Goal: Use online tool/utility: Use online tool/utility

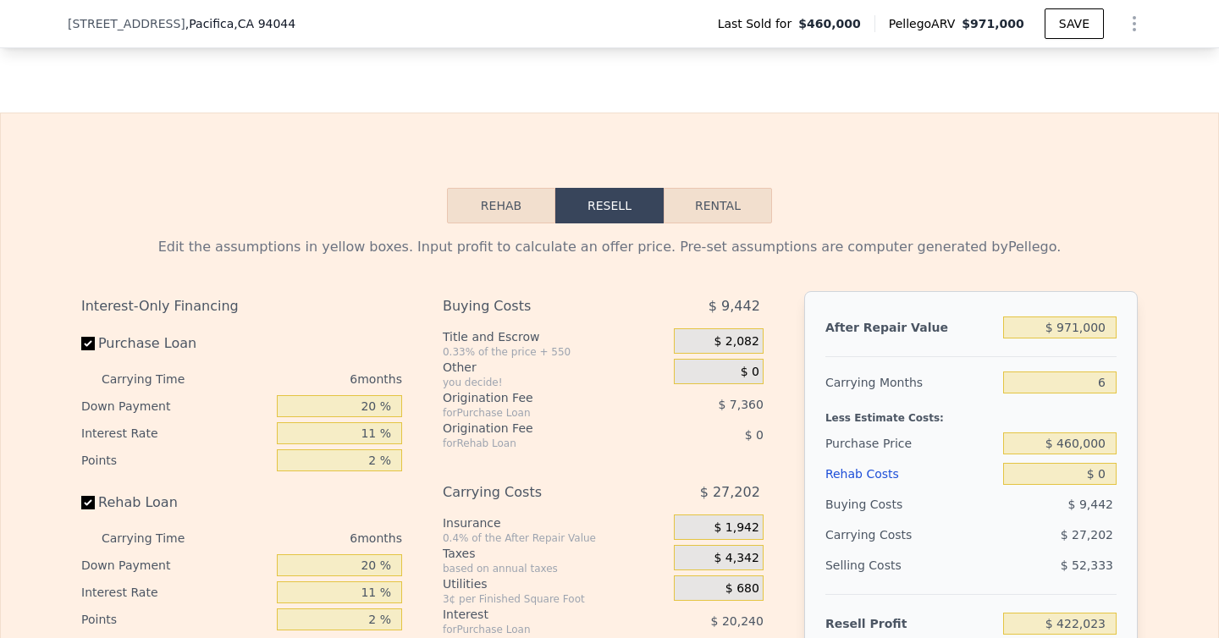
scroll to position [2482, 0]
drag, startPoint x: 1113, startPoint y: 329, endPoint x: 1039, endPoint y: 329, distance: 73.7
click at [1039, 329] on input "$ 971,000" at bounding box center [1059, 327] width 113 height 22
type input "$ 1"
type input "-$ 495,251"
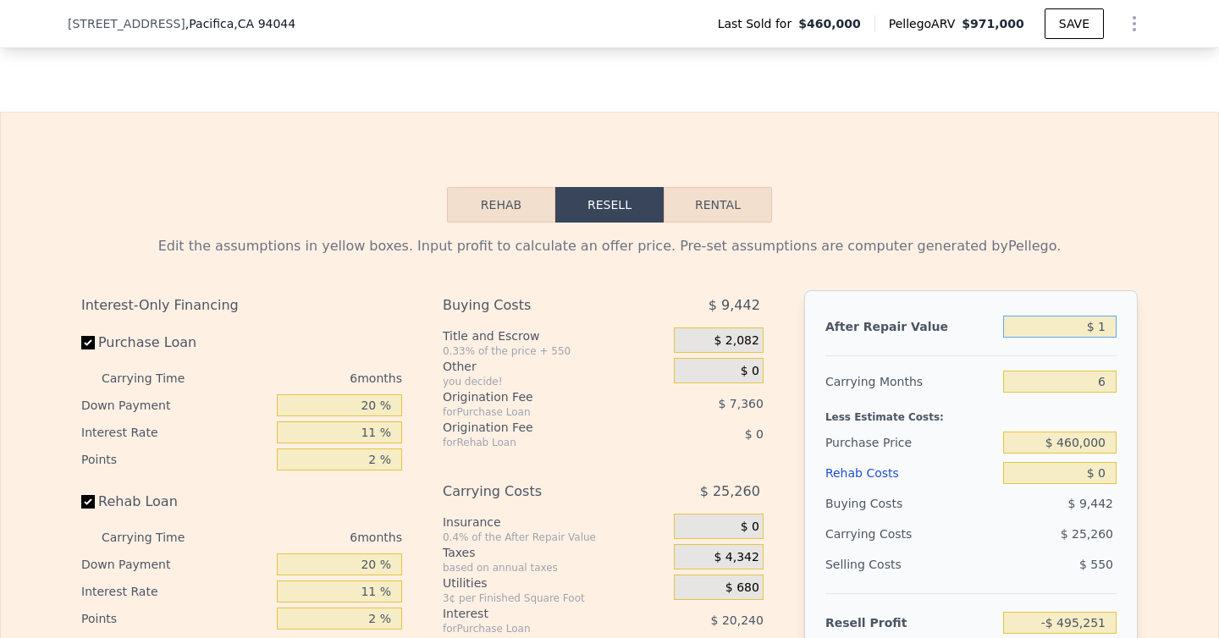
type input "$ 10"
type input "-$ 495,242"
type input "$ 100"
type input "-$ 495,158"
type input "$ 1,000"
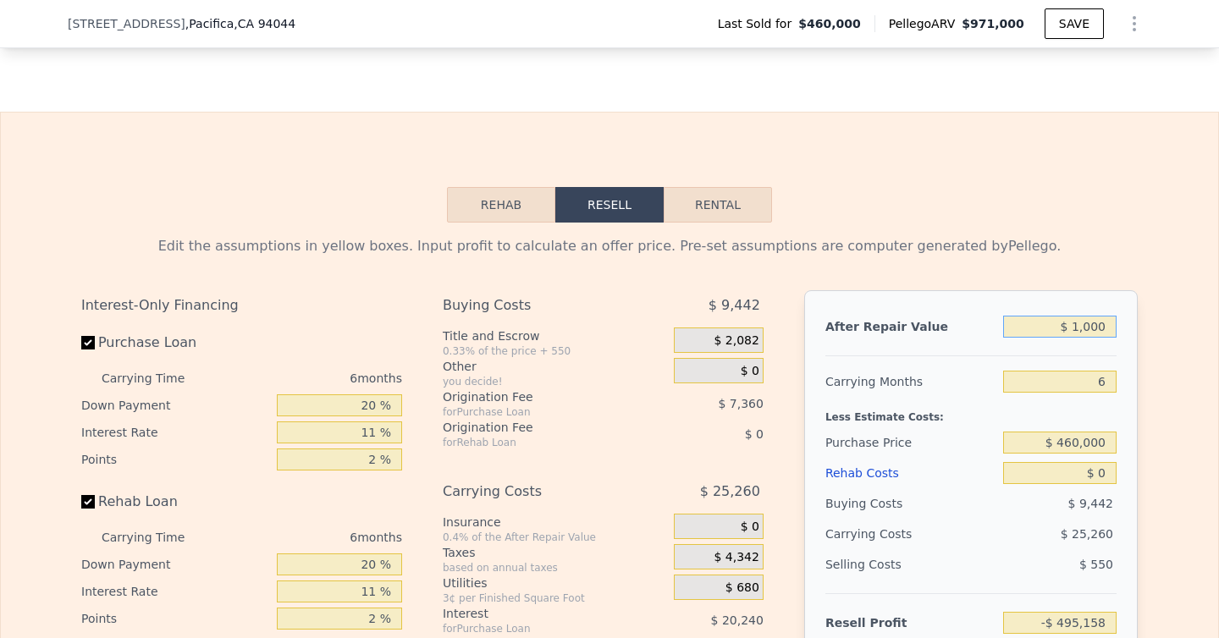
type input "-$ 494,307"
type input "$ 10,000"
type input "-$ 485,805"
type input "$ 100,000"
type input "-$ 400,785"
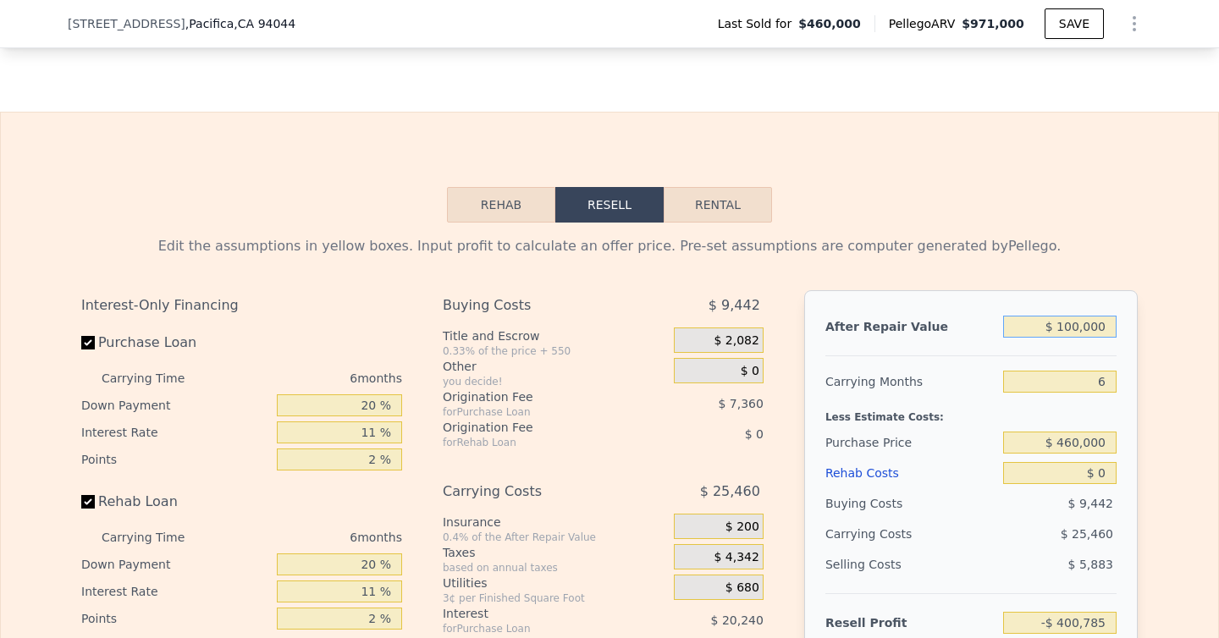
type input "$ 1,000,000"
type input "$ 449,418"
type input "$ 1,000,000"
drag, startPoint x: 1110, startPoint y: 377, endPoint x: 1097, endPoint y: 377, distance: 12.7
click at [1097, 377] on input "6" at bounding box center [1059, 382] width 113 height 22
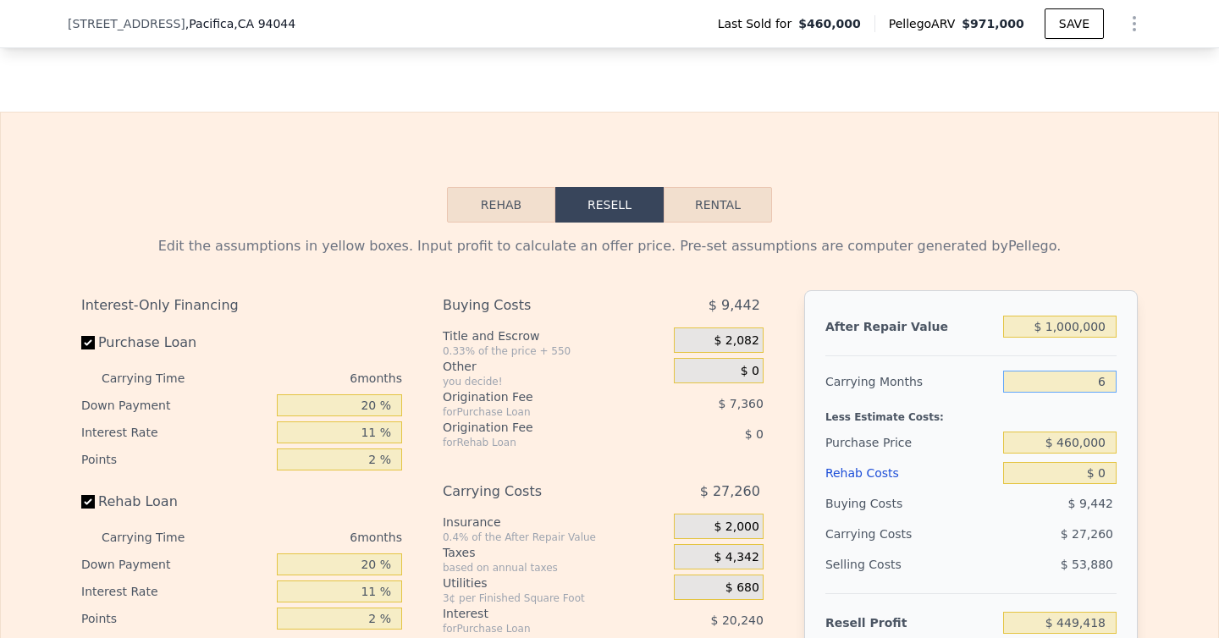
type input "8"
type input "$ 440,332"
type input "8"
drag, startPoint x: 1110, startPoint y: 444, endPoint x: 1060, endPoint y: 444, distance: 50.0
click at [1060, 444] on input "$ 460,000" at bounding box center [1059, 443] width 113 height 22
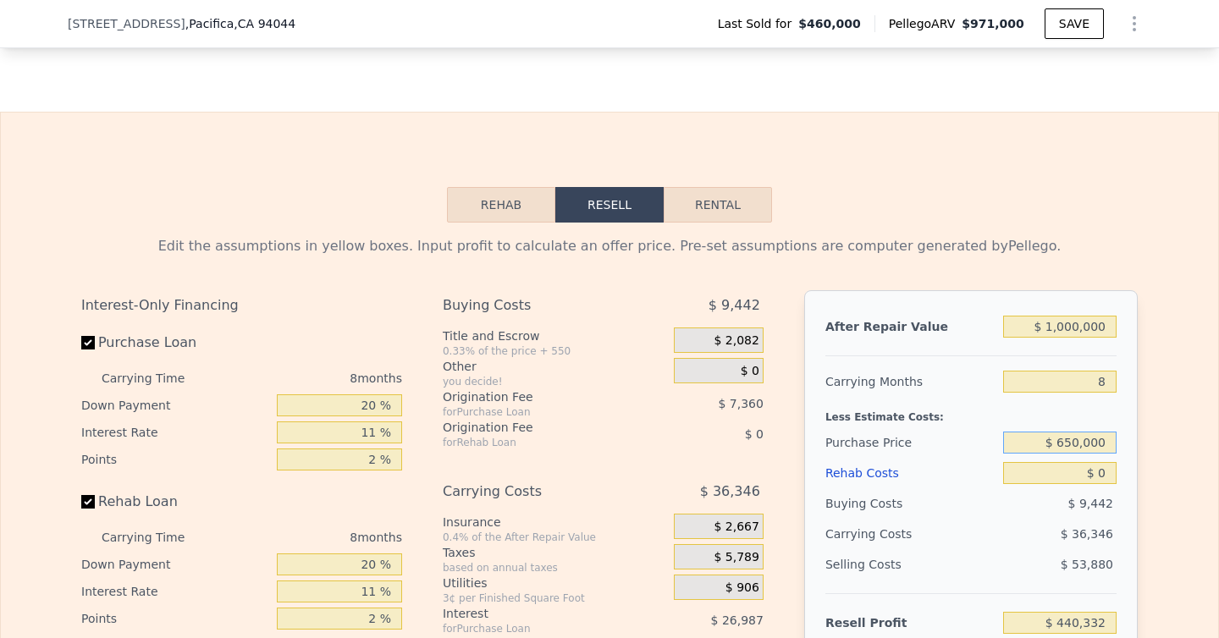
type input "$ 650,000"
type input "$ 235,507"
drag, startPoint x: 1110, startPoint y: 468, endPoint x: 1091, endPoint y: 468, distance: 18.6
click at [1091, 468] on input "$ 0" at bounding box center [1059, 473] width 113 height 22
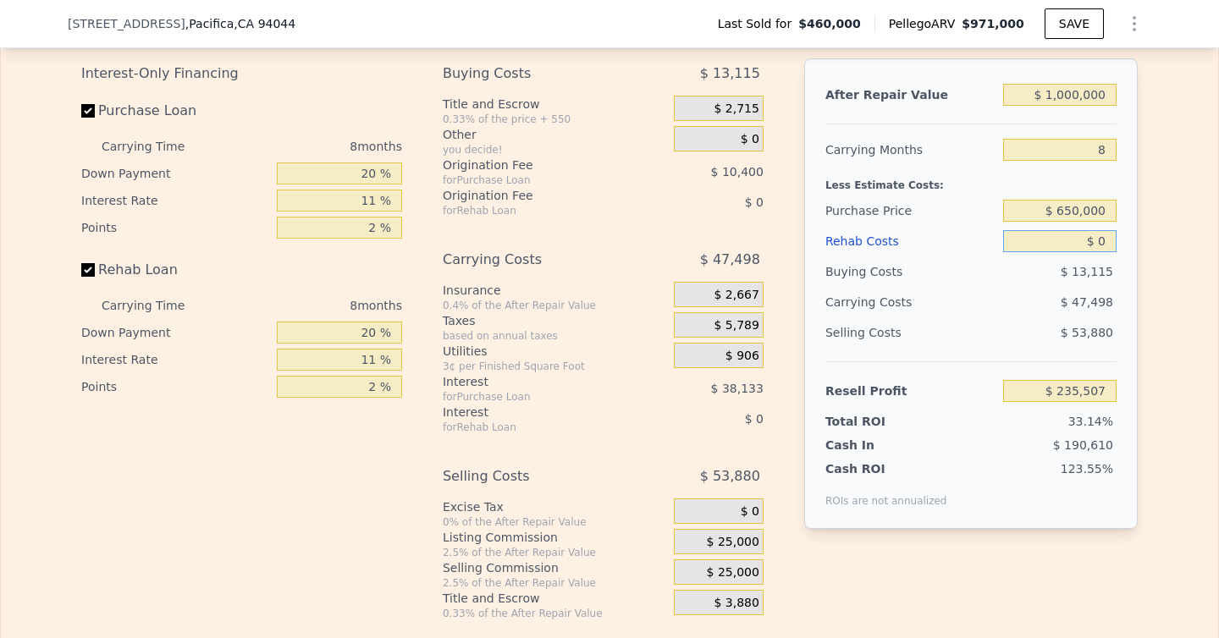
scroll to position [2712, 0]
type input "$ 1"
type input "$ 235,506"
type input "$ 15"
type input "$ 235,492"
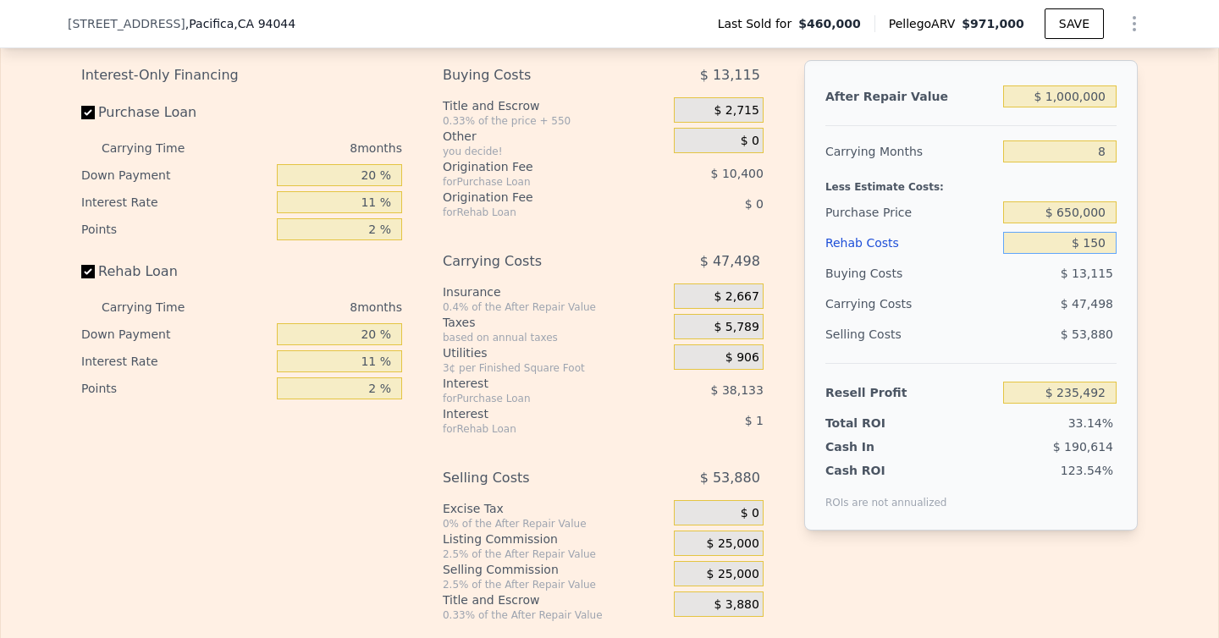
type input "$ 1,500"
type input "$ 233,895"
type input "$ 15,000"
type input "$ 219,387"
type input "$ 150,000"
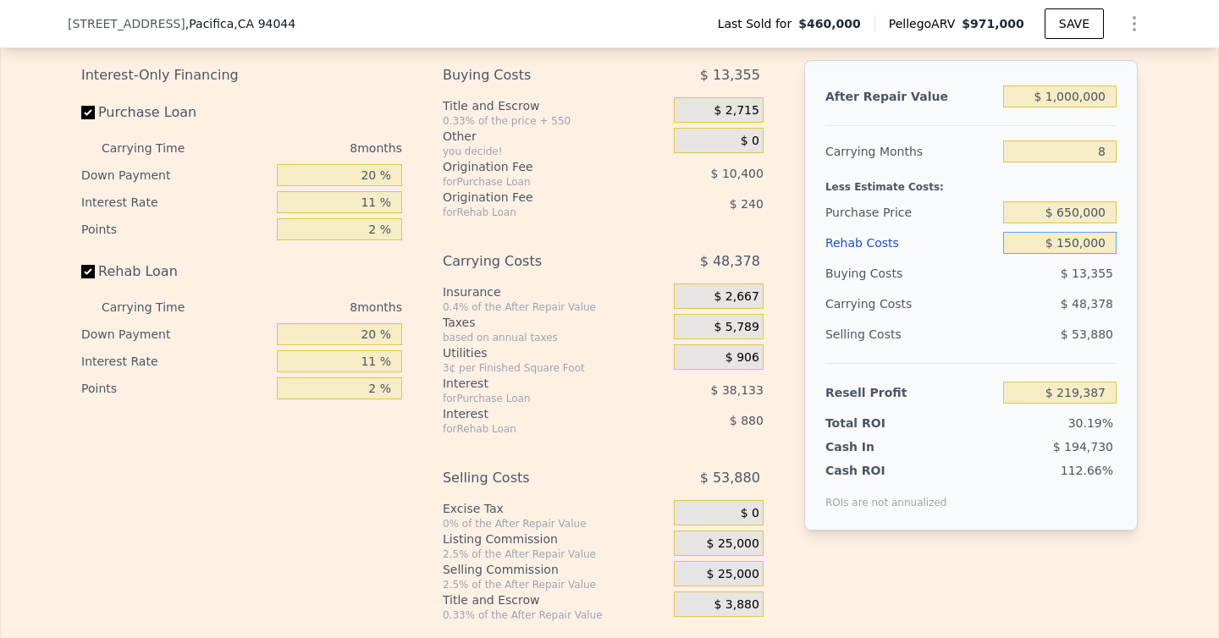
type input "$ 74,307"
type input "$ 150,000"
click at [725, 539] on span "$ 25,000" at bounding box center [733, 544] width 52 height 15
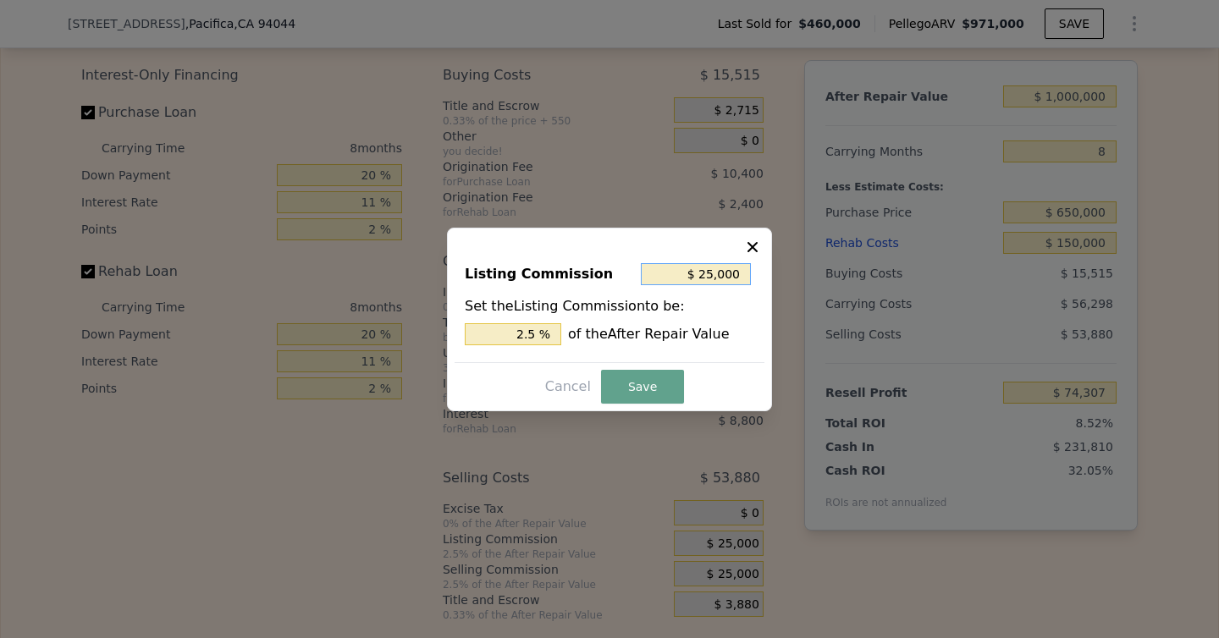
drag, startPoint x: 743, startPoint y: 273, endPoint x: 672, endPoint y: 273, distance: 70.3
click at [672, 273] on input "$ 25,000" at bounding box center [696, 274] width 110 height 22
drag, startPoint x: 539, startPoint y: 335, endPoint x: 479, endPoint y: 335, distance: 59.3
click at [479, 335] on input "2.5 %" at bounding box center [513, 334] width 97 height 22
type input "$ 10,000"
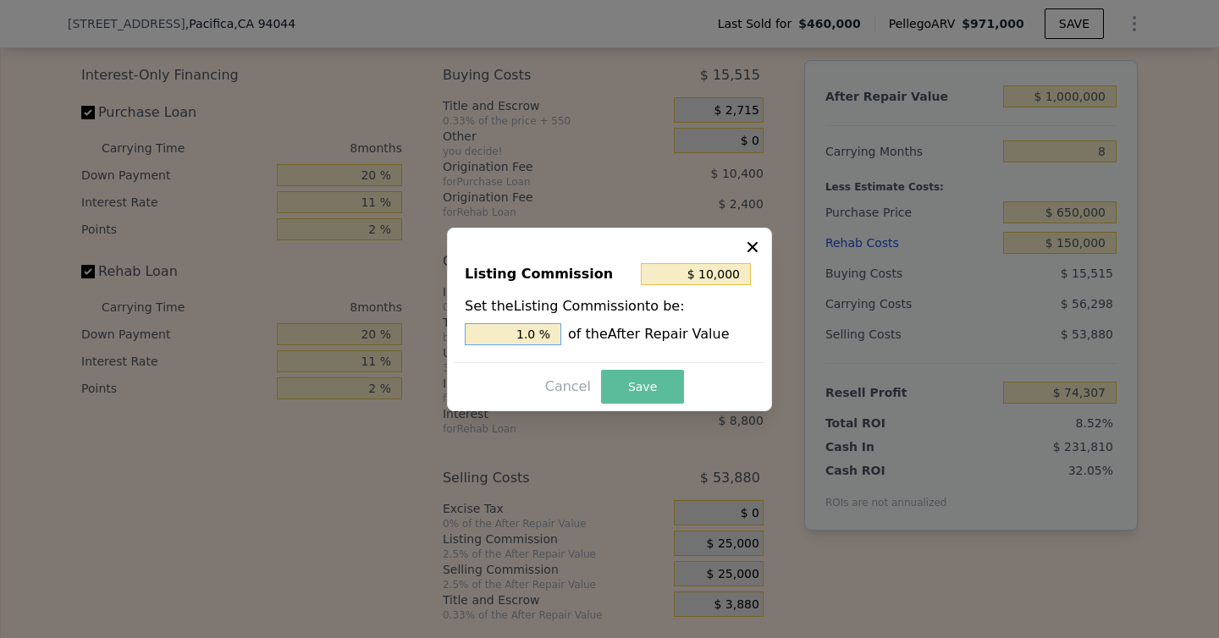
type input "1.0 %"
click at [627, 377] on button "Save" at bounding box center [642, 387] width 83 height 34
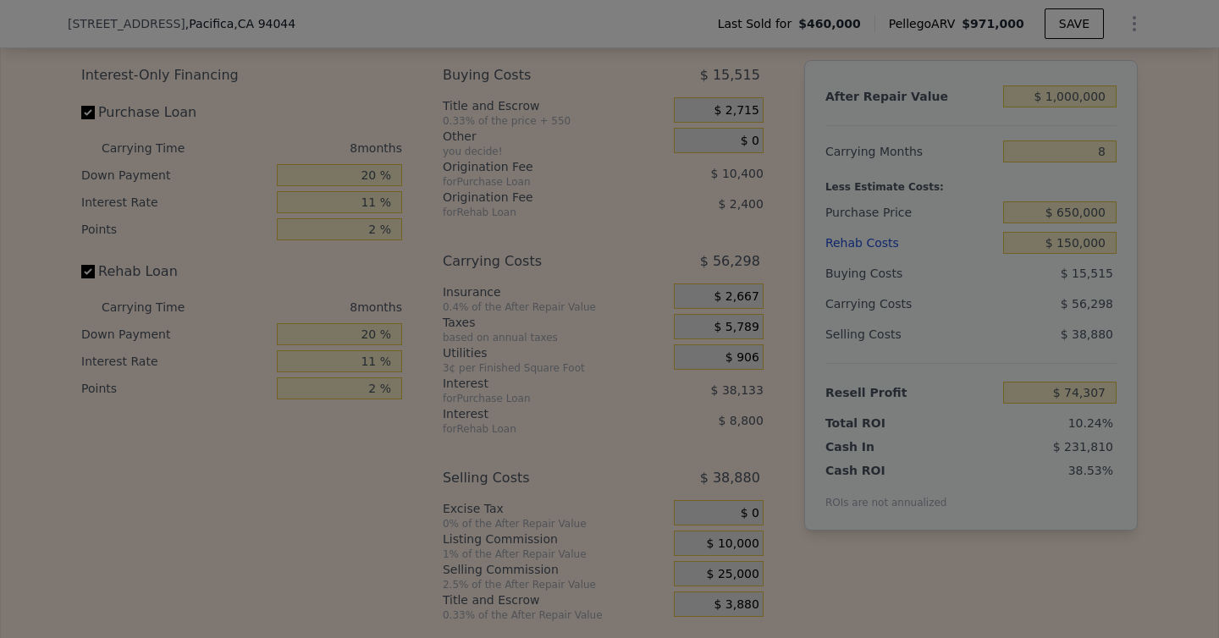
type input "$ 89,307"
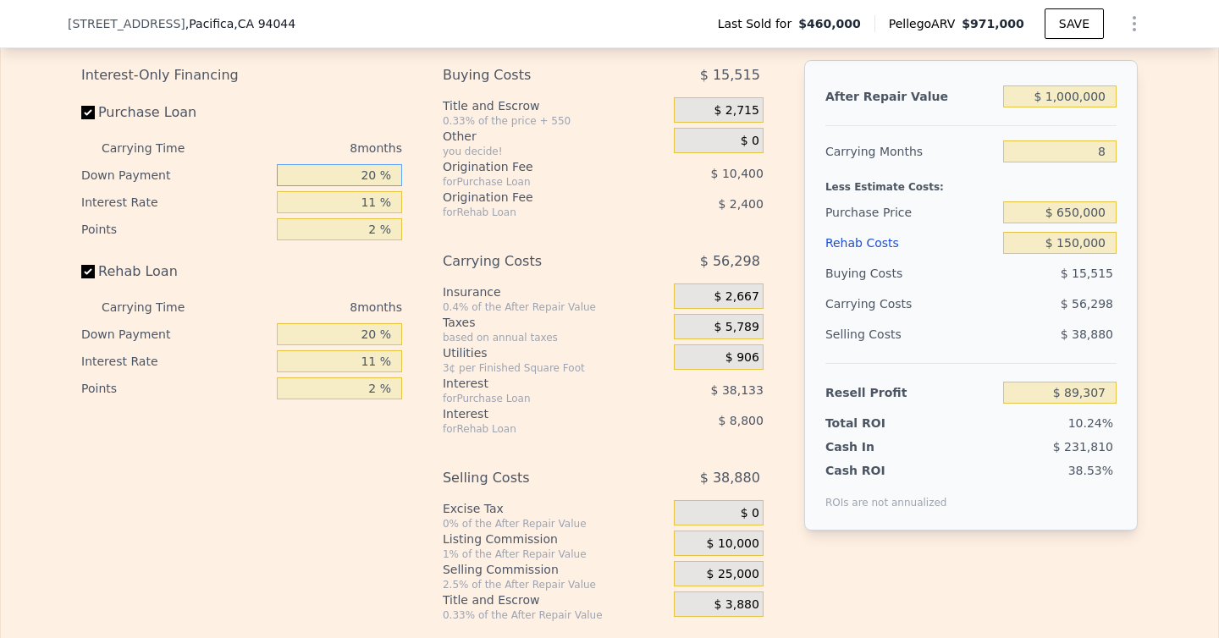
drag, startPoint x: 382, startPoint y: 174, endPoint x: 350, endPoint y: 174, distance: 32.2
click at [350, 174] on input "20 %" at bounding box center [339, 175] width 125 height 22
type input "1 %"
type input "$ 77,781"
type input "10 %"
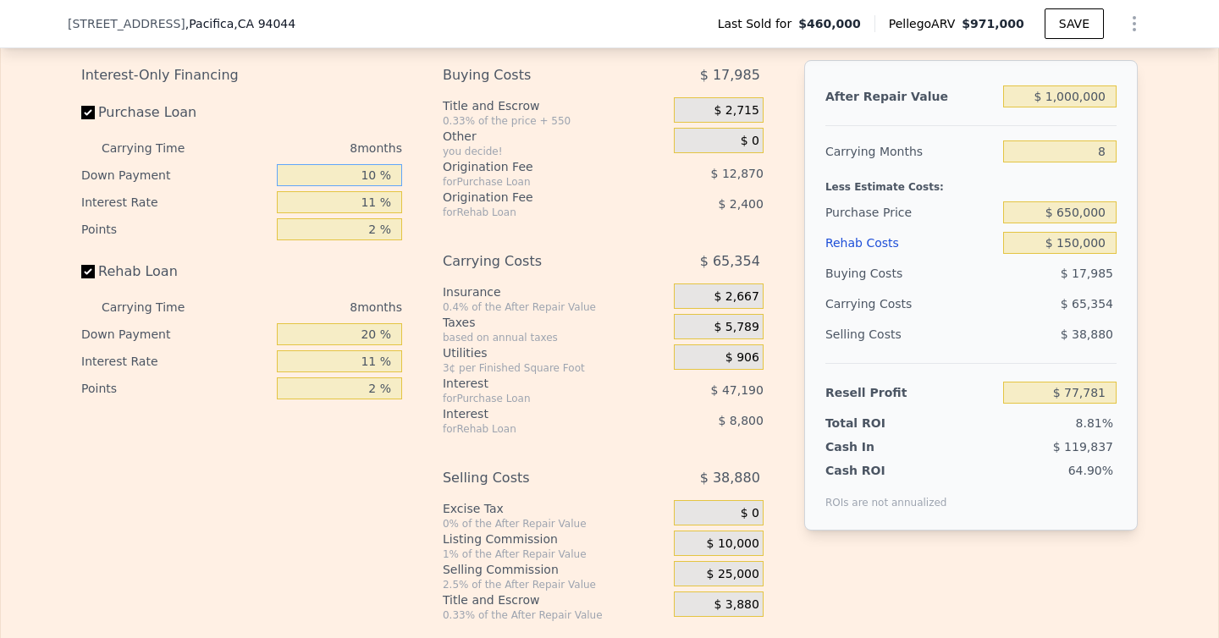
type input "$ 83,239"
type input "10 %"
drag, startPoint x: 380, startPoint y: 191, endPoint x: 329, endPoint y: 191, distance: 50.8
click at [329, 191] on input "11 %" at bounding box center [339, 202] width 125 height 22
drag, startPoint x: 353, startPoint y: 200, endPoint x: 416, endPoint y: 200, distance: 62.7
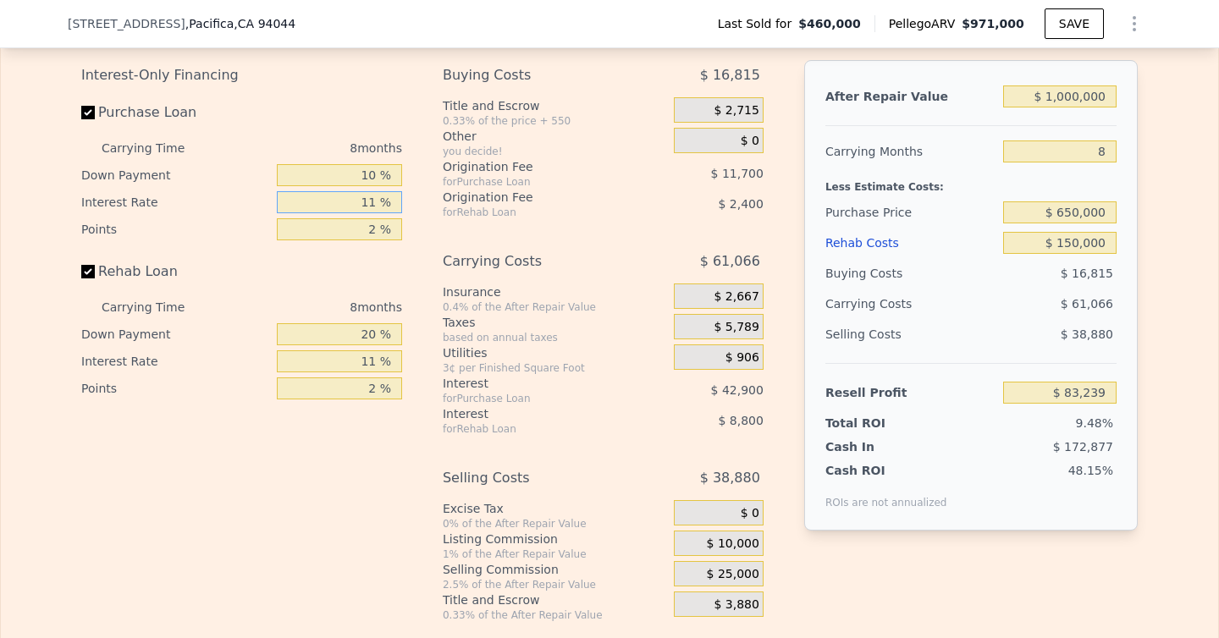
click at [416, 200] on div "Interest-Only Financing Purchase Loan Carrying Time 8 months Down Payment 10 % …" at bounding box center [609, 341] width 1057 height 562
type input "1 %"
type input "$ 122,239"
type input "10 %"
type input "$ 87,143"
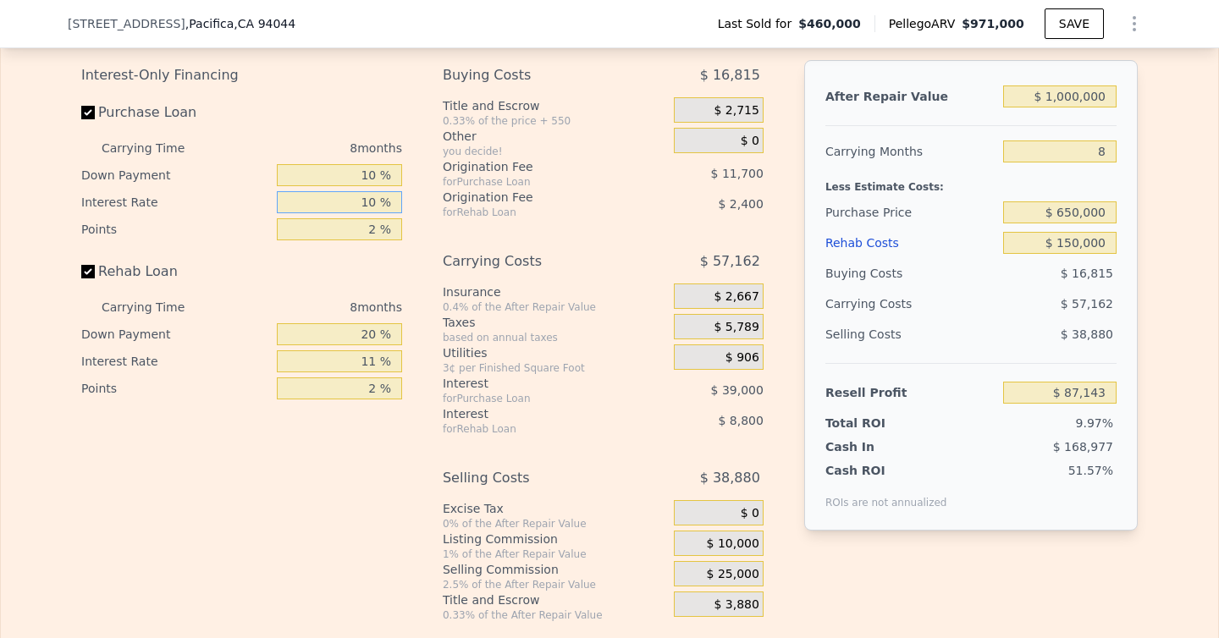
type input "10 %"
drag, startPoint x: 381, startPoint y: 228, endPoint x: 357, endPoint y: 228, distance: 23.7
click at [357, 228] on input "2 %" at bounding box center [339, 229] width 125 height 22
type input "1 %"
type input "$ 92,993"
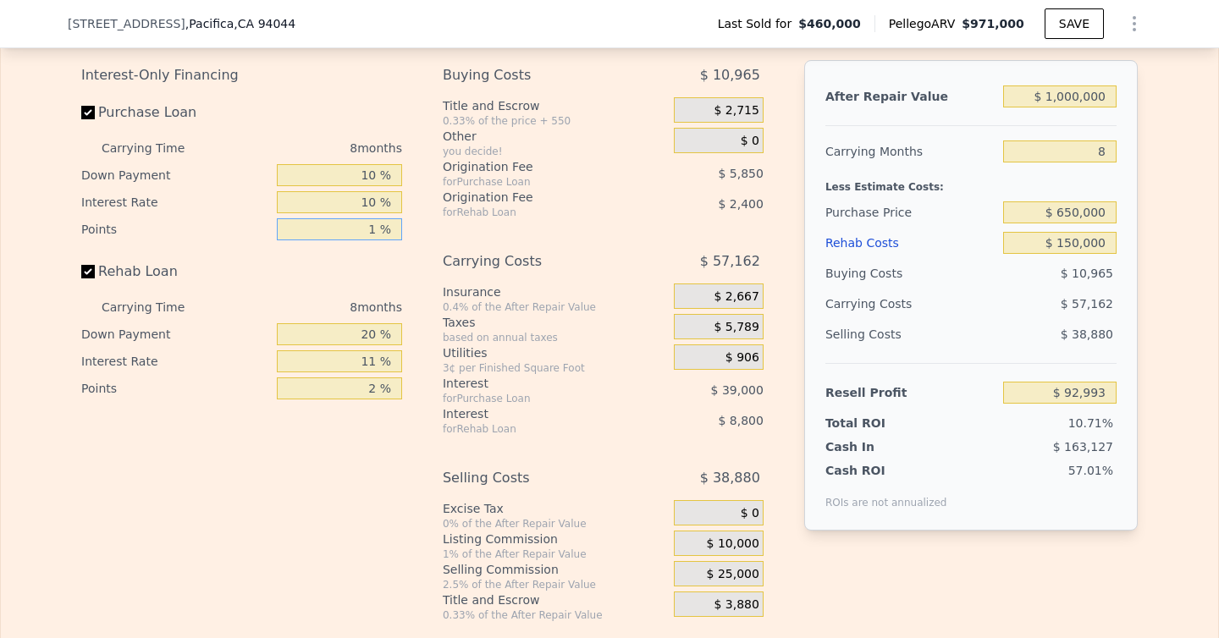
type input "1 %"
drag, startPoint x: 380, startPoint y: 340, endPoint x: 333, endPoint y: 337, distance: 47.5
click at [333, 337] on input "20 %" at bounding box center [339, 334] width 125 height 22
type input "0 %"
type input "$ 90,193"
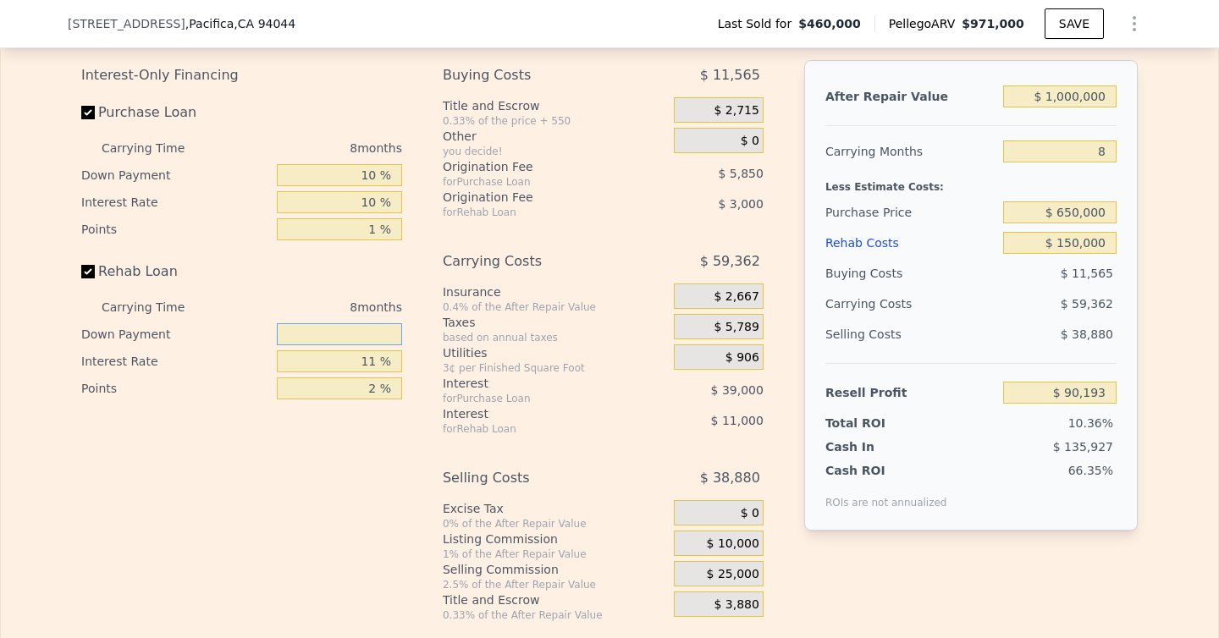
type input "1 %"
type input "$ 90,335"
type input "10 %"
type input "$ 91,589"
type input "1 %"
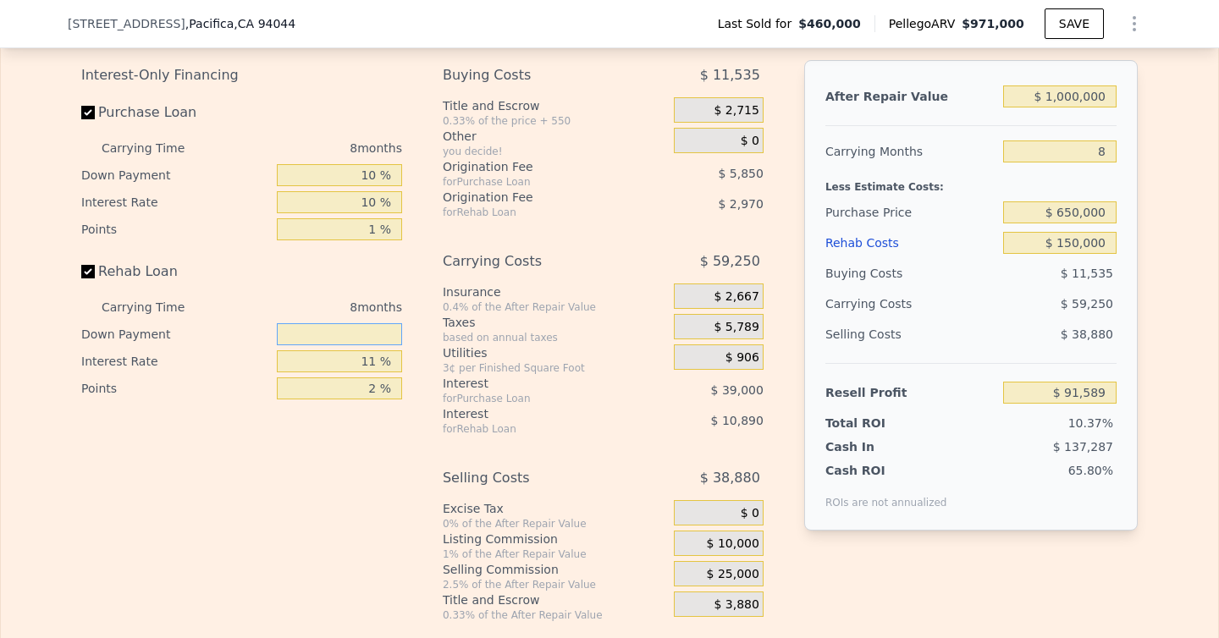
type input "$ 90,335"
type input "0 %"
type input "$ 90,193"
type input "0 %"
drag, startPoint x: 375, startPoint y: 356, endPoint x: 356, endPoint y: 356, distance: 18.6
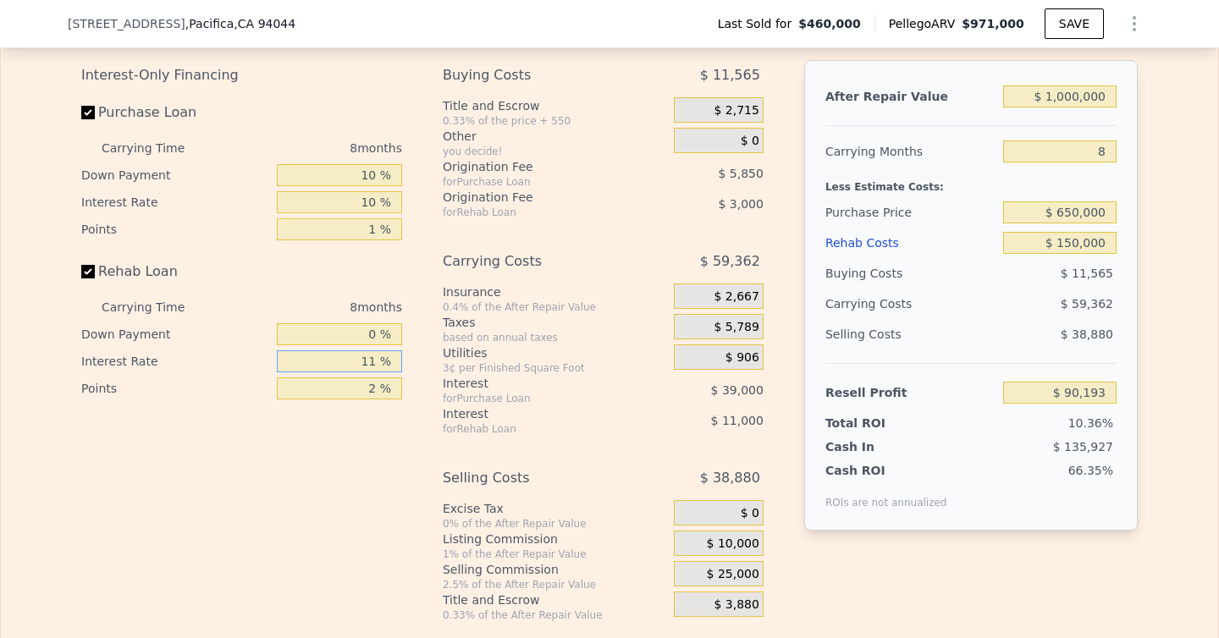
click at [356, 356] on input "11 %" at bounding box center [339, 362] width 125 height 22
type input "1 %"
type input "$ 100,193"
type input "10 %"
type input "$ 91,193"
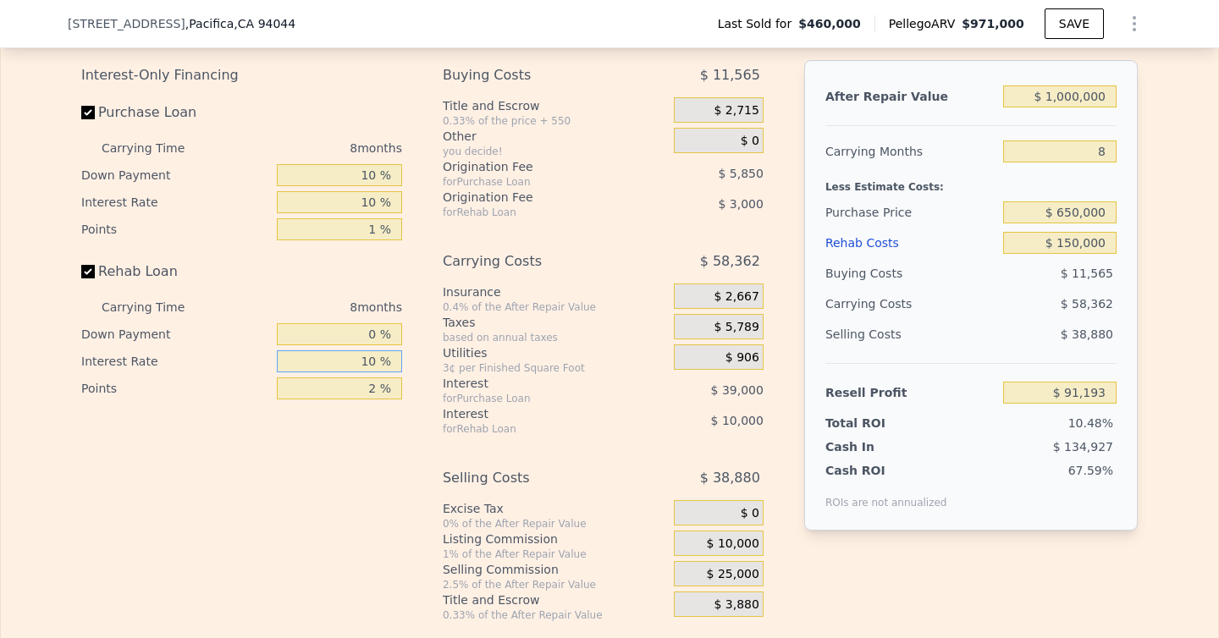
type input "10 %"
drag, startPoint x: 379, startPoint y: 384, endPoint x: 344, endPoint y: 384, distance: 35.6
click at [344, 384] on input "2 %" at bounding box center [339, 389] width 125 height 22
type input "0 %"
type input "$ 94,193"
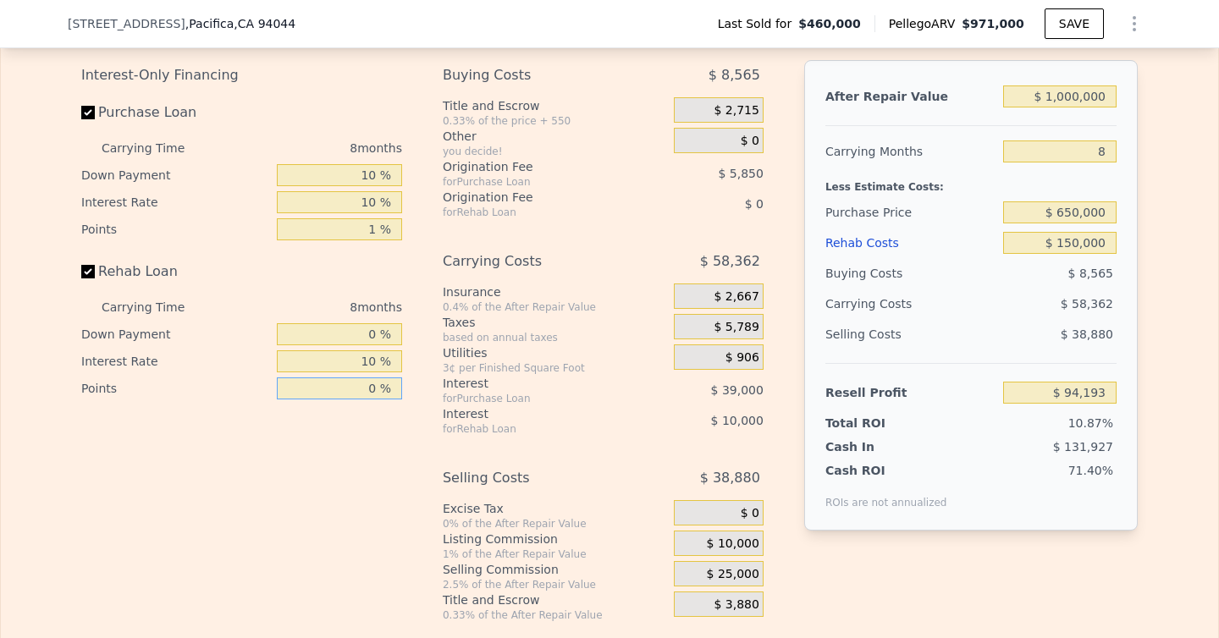
type input "0 %"
click at [580, 451] on div "Buying Costs $ 8,565 Title and Escrow 0.33% of the price + 550 $ 2,715 Other yo…" at bounding box center [603, 341] width 321 height 562
click at [1098, 152] on input "8" at bounding box center [1059, 152] width 113 height 22
type input "2"
type input "$ 137,964"
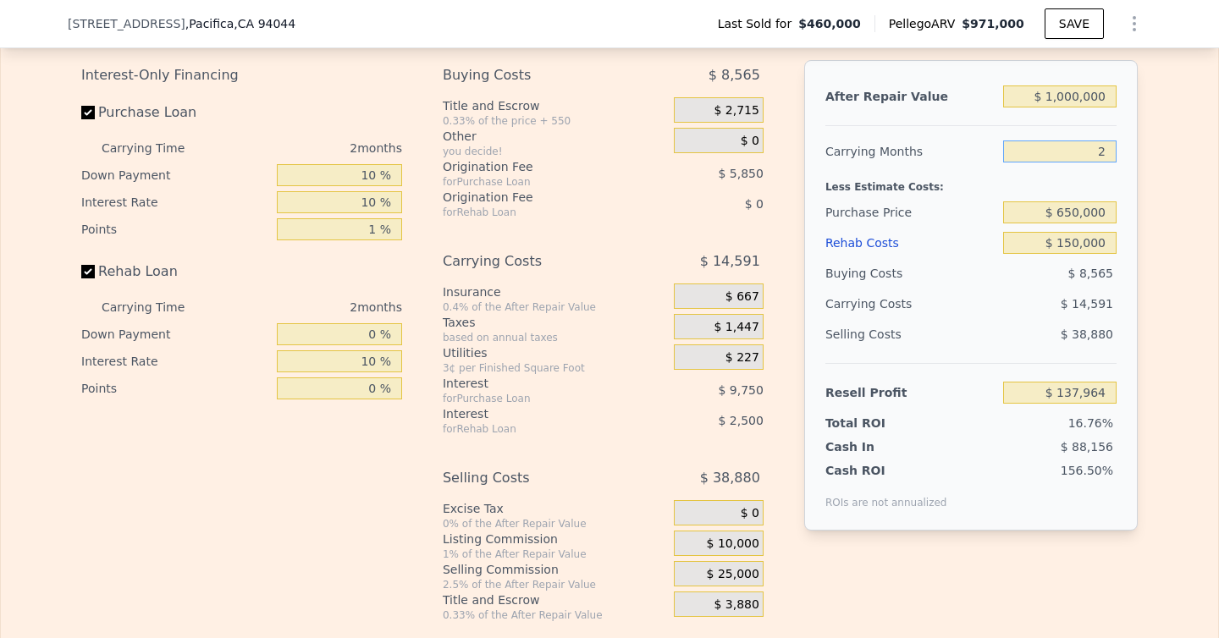
type input "2"
drag, startPoint x: 1109, startPoint y: 97, endPoint x: 1047, endPoint y: 97, distance: 61.8
click at [1047, 97] on input "$ 1,000,000" at bounding box center [1059, 97] width 113 height 22
drag, startPoint x: 1113, startPoint y: 91, endPoint x: 1049, endPoint y: 91, distance: 63.5
click at [1049, 91] on input "$ 1,000,000" at bounding box center [1059, 97] width 113 height 22
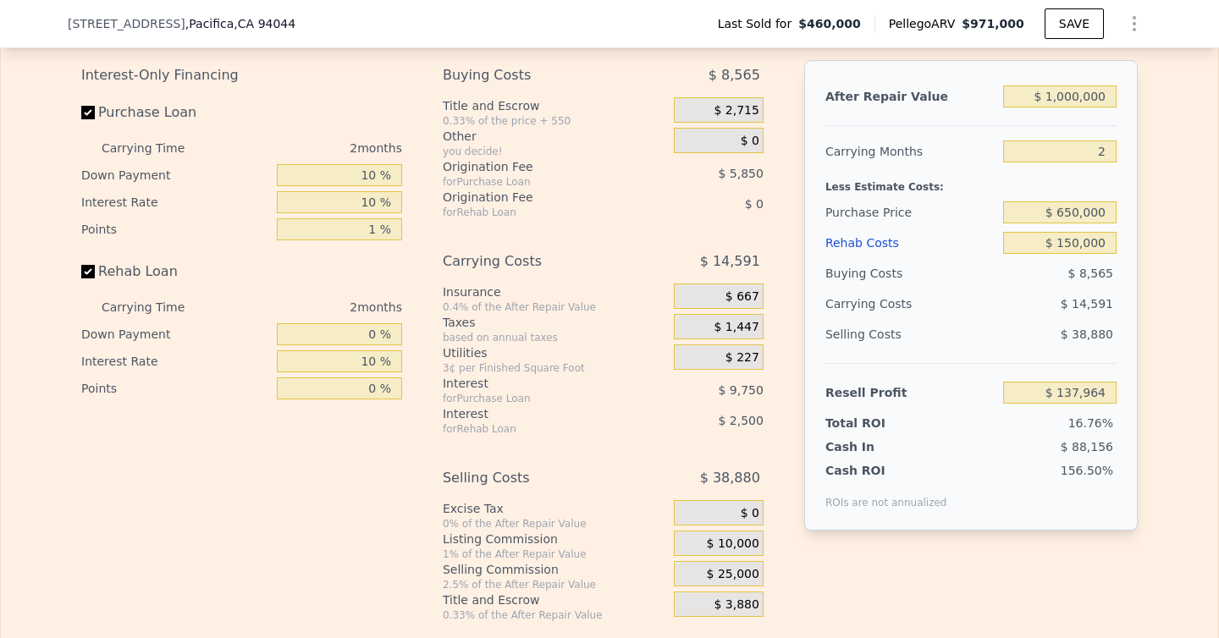
drag, startPoint x: 1119, startPoint y: 91, endPoint x: 1091, endPoint y: 91, distance: 27.9
click at [1091, 91] on div "After Repair Value $ 1,000,000 Carrying Months 2 Less Estimate Costs: Purchase …" at bounding box center [971, 295] width 334 height 471
drag, startPoint x: 1108, startPoint y: 92, endPoint x: 1053, endPoint y: 93, distance: 55.0
click at [1053, 93] on input "$ 1,000,000" at bounding box center [1059, 97] width 113 height 22
type input "$ 8"
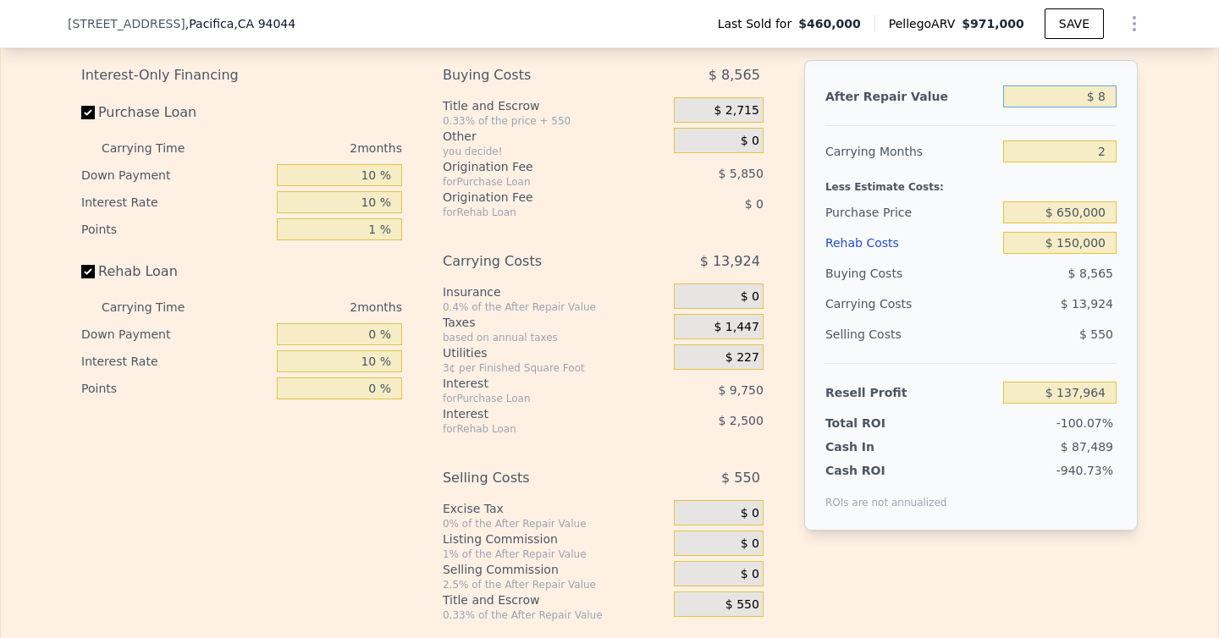
type input "-$ 823,031"
type input "$ 85"
type input "-$ 822,957"
type input "$ 850"
type input "-$ 822,223"
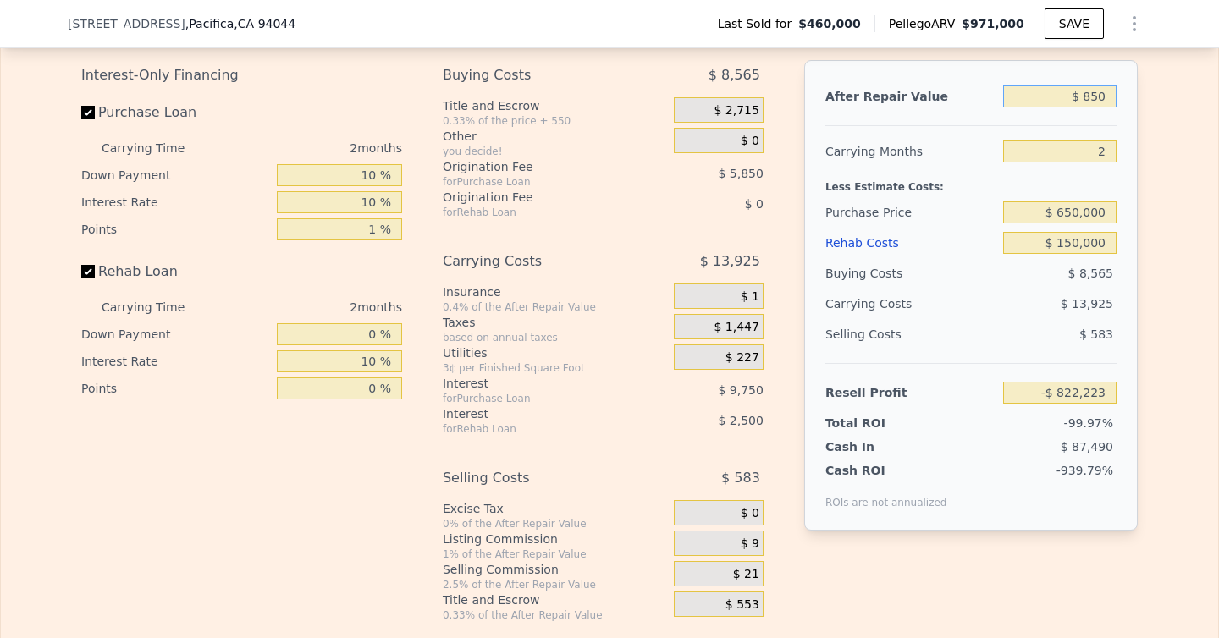
type input "$ 8,500"
type input "-$ 814,871"
type input "$ 85,000"
type input "-$ 741,354"
type input "$ 850,000"
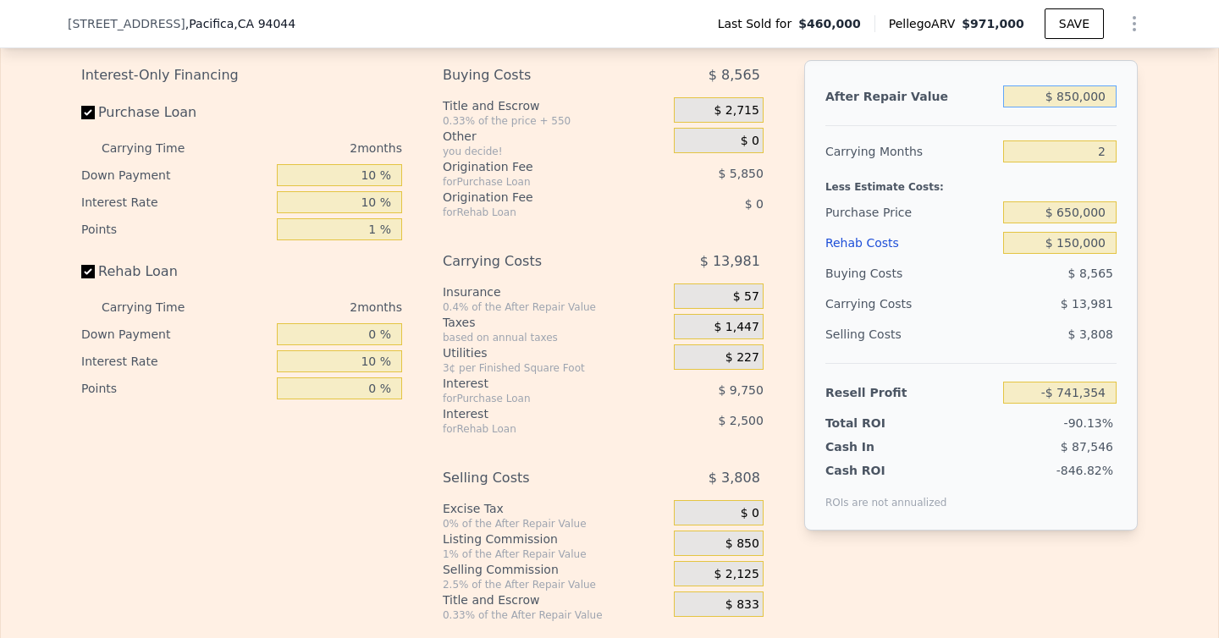
type input "-$ 6,187"
type input "$ 850,000"
drag, startPoint x: 1111, startPoint y: 207, endPoint x: 1057, endPoint y: 209, distance: 54.2
click at [1057, 209] on input "$ 650,000" at bounding box center [1059, 213] width 113 height 22
drag, startPoint x: 1106, startPoint y: 211, endPoint x: 1049, endPoint y: 211, distance: 56.7
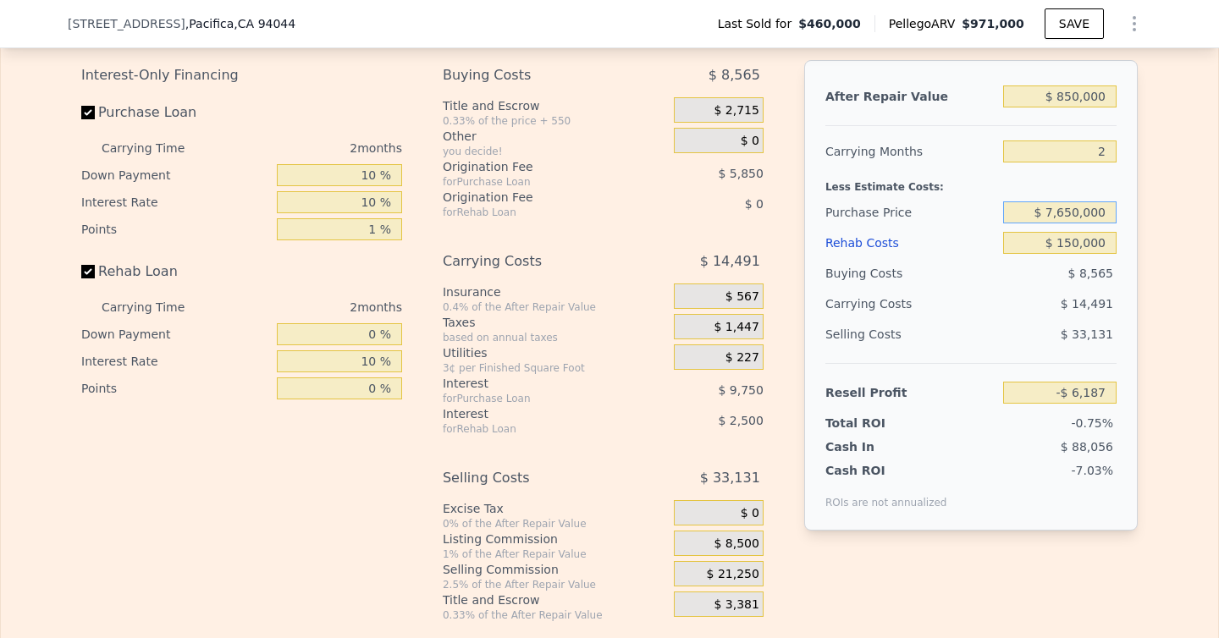
click at [1049, 211] on input "$ 7,650,000" at bounding box center [1059, 213] width 113 height 22
type input "$ 775,000"
type input "-$ 134,604"
drag, startPoint x: 1113, startPoint y: 241, endPoint x: 1025, endPoint y: 241, distance: 88.1
click at [1025, 241] on input "$ 150,000" at bounding box center [1059, 243] width 113 height 22
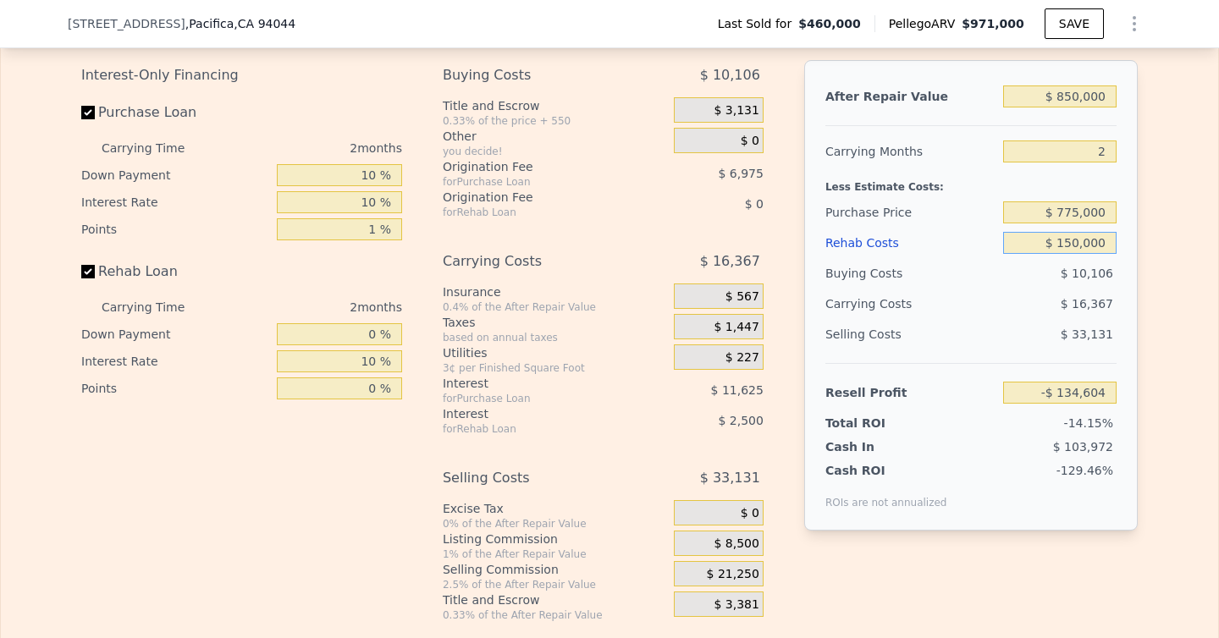
type input "$ 0"
type input "$ 17,896"
type input "$ 0"
click at [726, 577] on span "$ 21,250" at bounding box center [733, 574] width 52 height 15
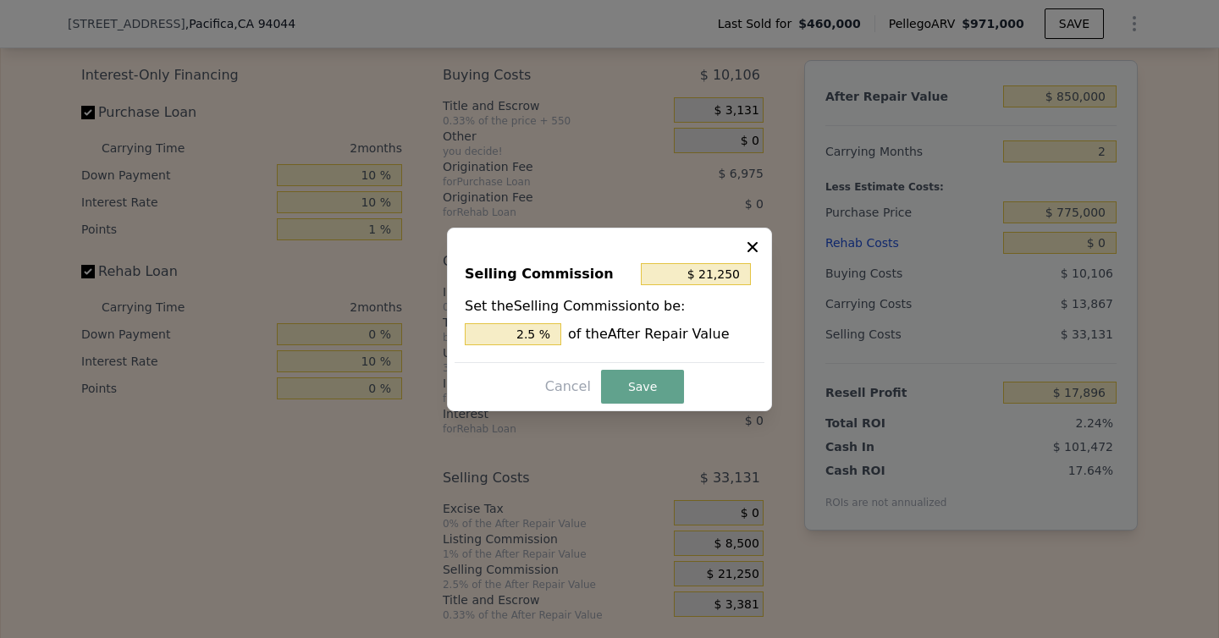
click at [753, 242] on icon at bounding box center [752, 247] width 17 height 17
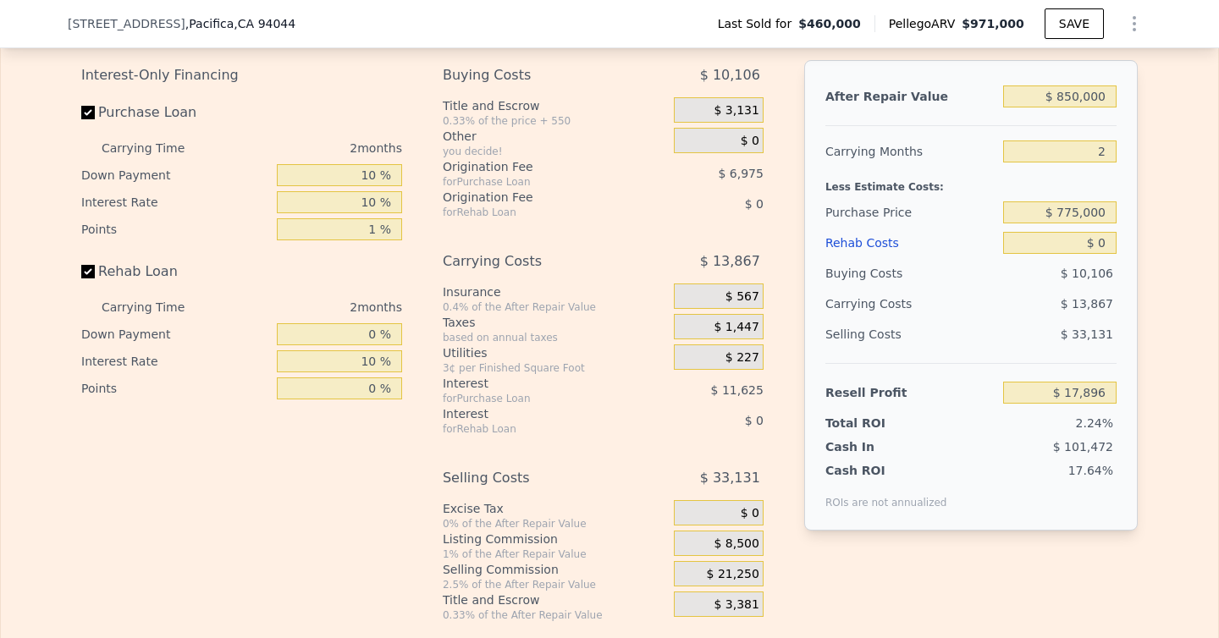
click at [760, 537] on div "$ 8,500" at bounding box center [719, 543] width 90 height 25
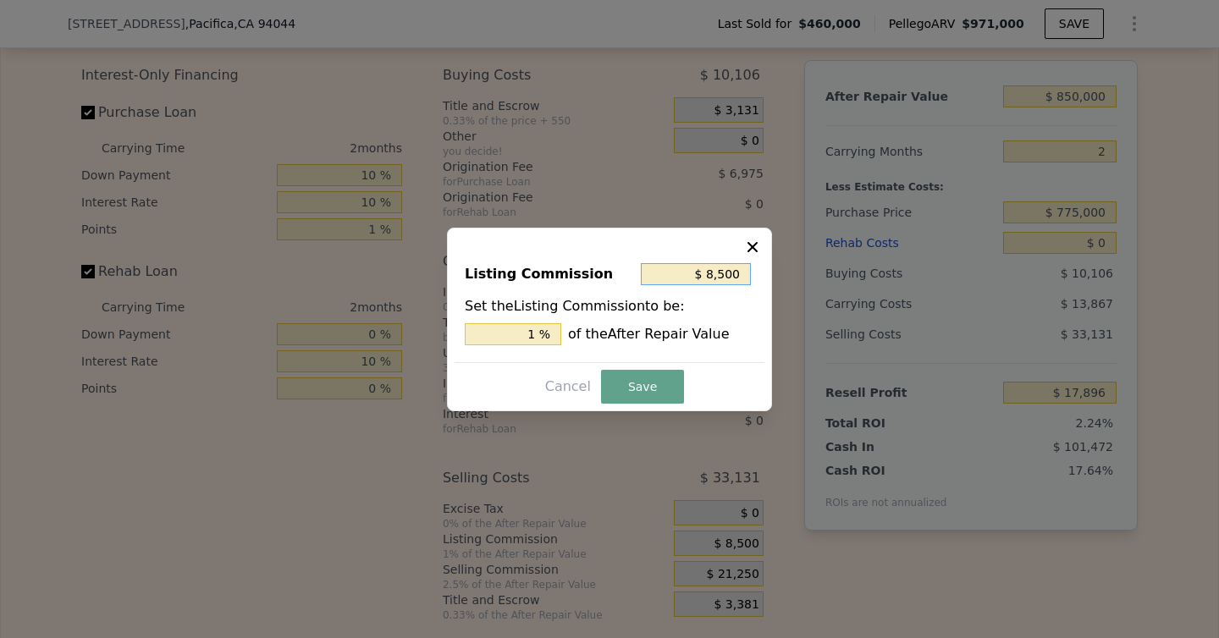
drag, startPoint x: 743, startPoint y: 275, endPoint x: 650, endPoint y: 275, distance: 93.1
click at [650, 275] on input "$ 8,500" at bounding box center [696, 274] width 110 height 22
type input "$ 0"
type input "0 %"
type input "$ 0"
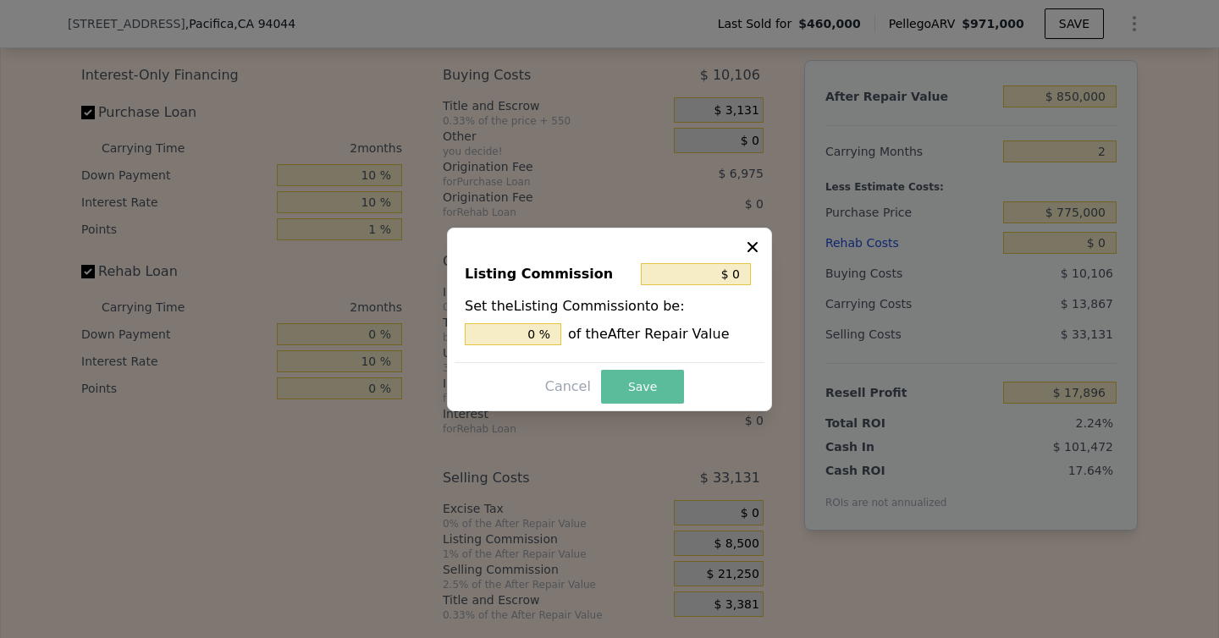
click at [650, 391] on button "Save" at bounding box center [642, 387] width 83 height 34
type input "$ 26,396"
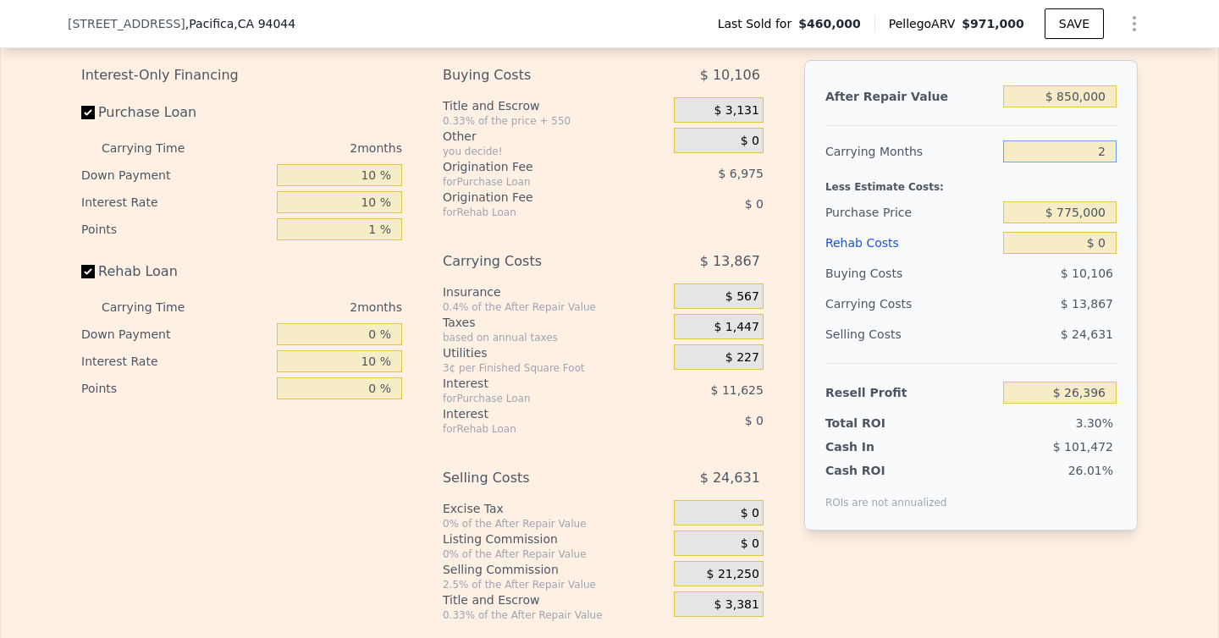
drag, startPoint x: 1105, startPoint y: 152, endPoint x: 1087, endPoint y: 152, distance: 17.8
click at [1087, 152] on input "2" at bounding box center [1059, 152] width 113 height 22
type input "1"
type input "$ 33,330"
type input "1"
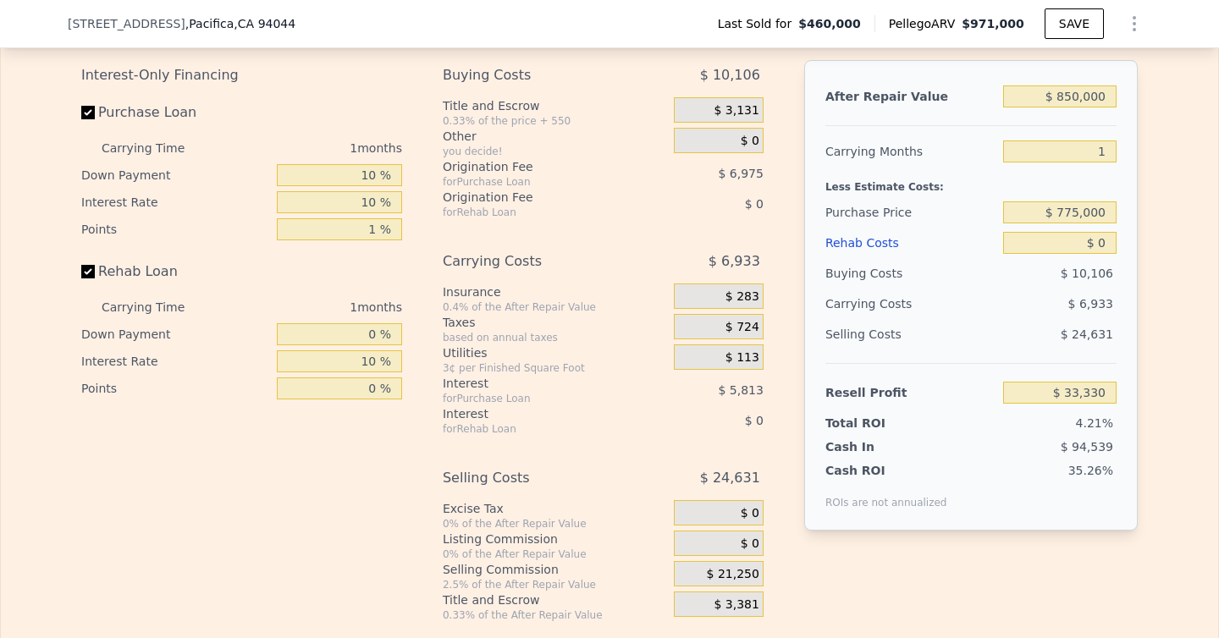
click at [1178, 244] on div "Edit the assumptions in yellow boxes. Input profit to calculate an offer price.…" at bounding box center [610, 307] width 1218 height 630
drag, startPoint x: 378, startPoint y: 198, endPoint x: 339, endPoint y: 198, distance: 39.0
click at [339, 198] on input "10 %" at bounding box center [339, 202] width 125 height 22
type input "0 %"
type input "$ 39,143"
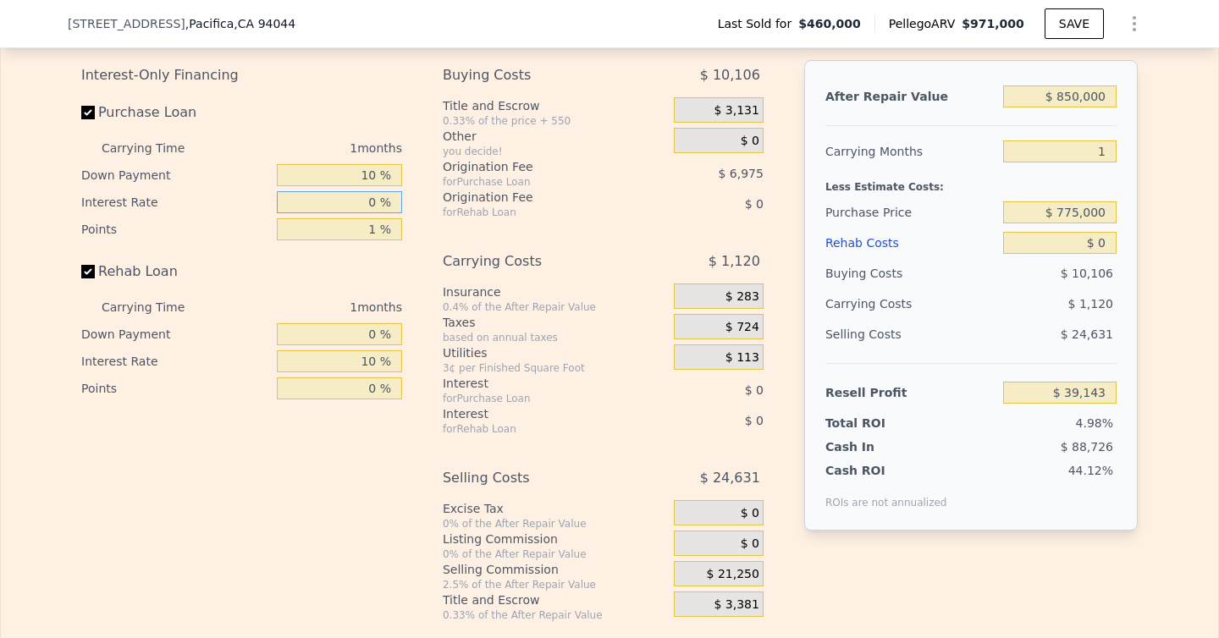
type input "0 %"
drag, startPoint x: 377, startPoint y: 357, endPoint x: 362, endPoint y: 357, distance: 15.2
click at [362, 357] on input "10 %" at bounding box center [339, 362] width 125 height 22
type input "0 %"
click at [837, 575] on div "After Repair Value $ 850,000 Carrying Months 1 Less Estimate Costs: Purchase Pr…" at bounding box center [971, 327] width 334 height 535
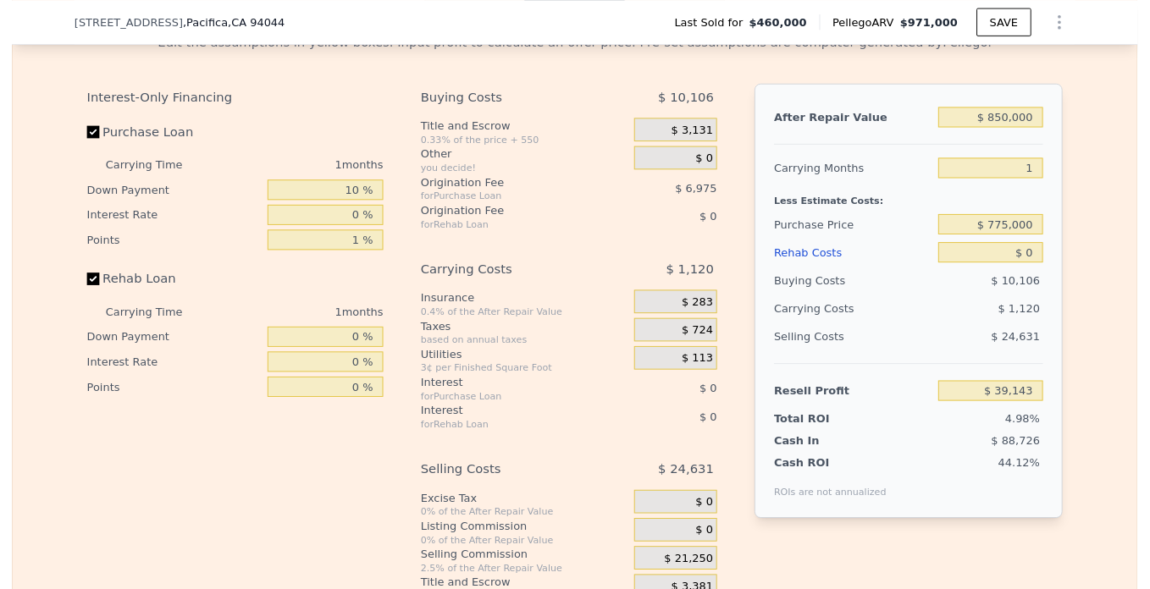
scroll to position [2688, 0]
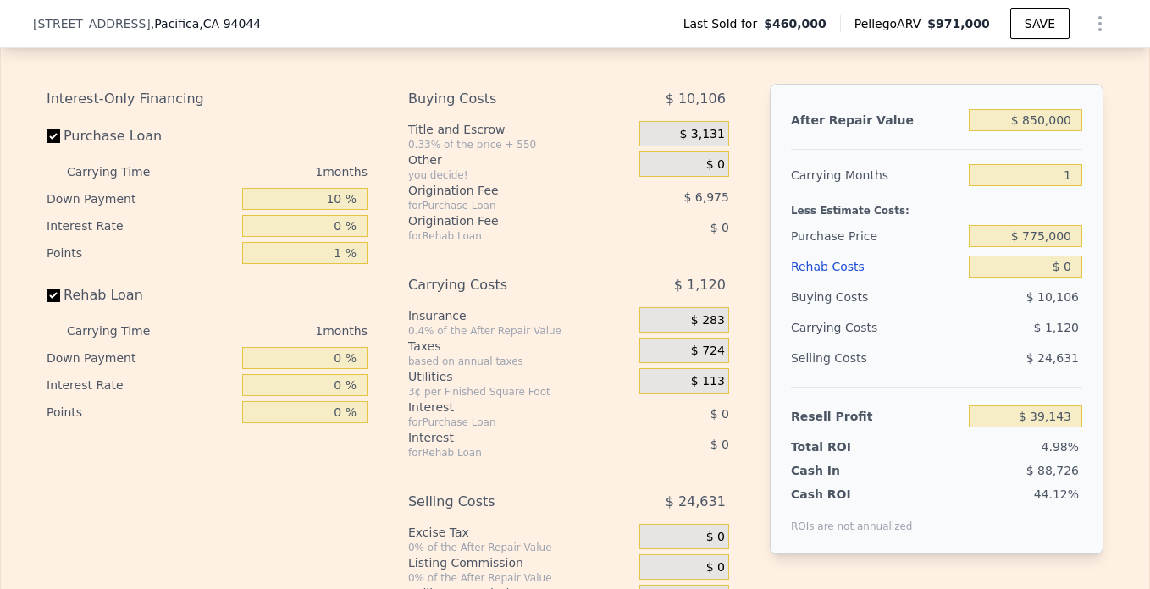
type input "$ 971,000"
type input "6"
type input "$ 422,023"
